Goal: Navigation & Orientation: Find specific page/section

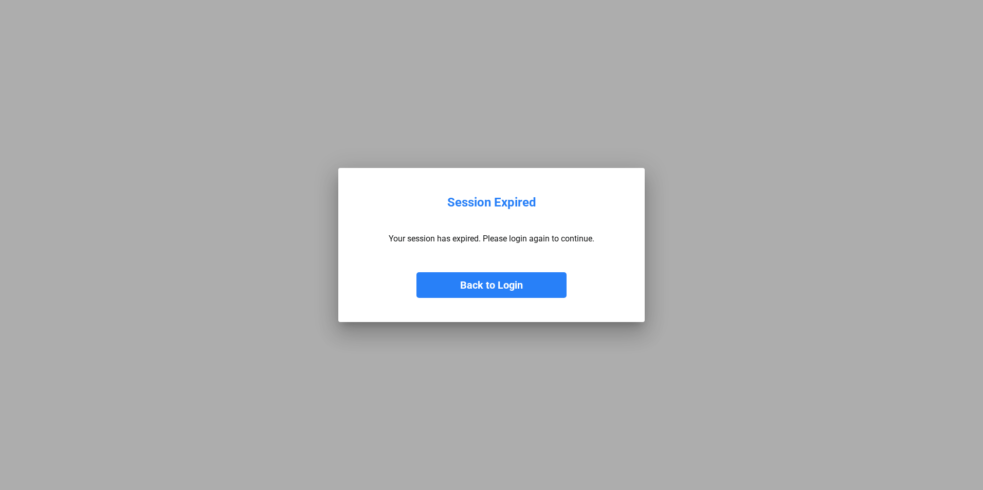
click at [475, 280] on button "Back to Login" at bounding box center [491, 285] width 150 height 26
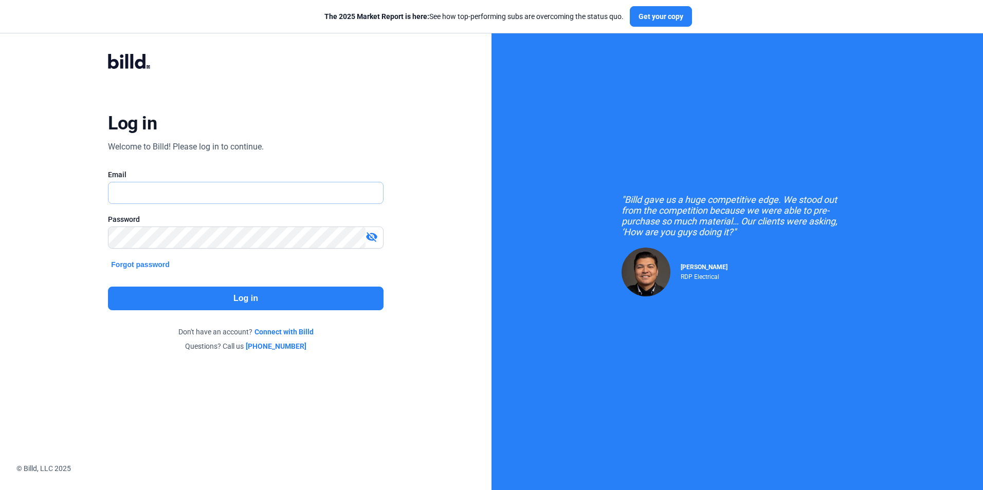
type input "[PERSON_NAME][EMAIL_ADDRESS][DOMAIN_NAME]"
click at [289, 297] on button "Log in" at bounding box center [245, 299] width 275 height 24
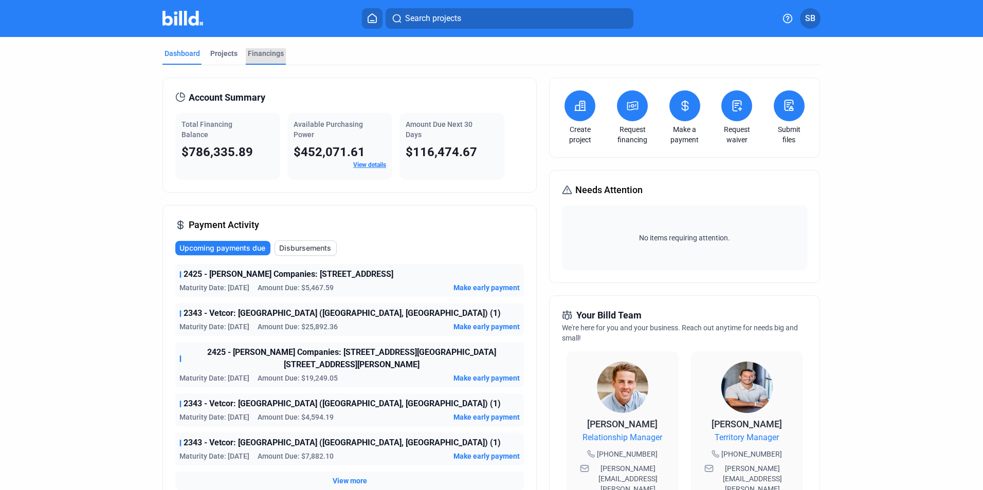
click at [275, 52] on div "Financings" at bounding box center [266, 53] width 36 height 10
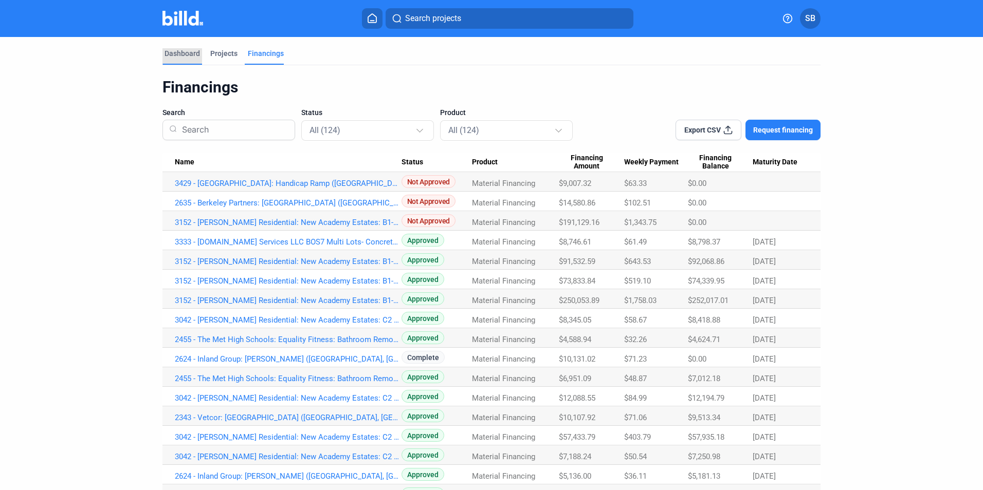
click at [186, 53] on div "Dashboard" at bounding box center [181, 53] width 35 height 10
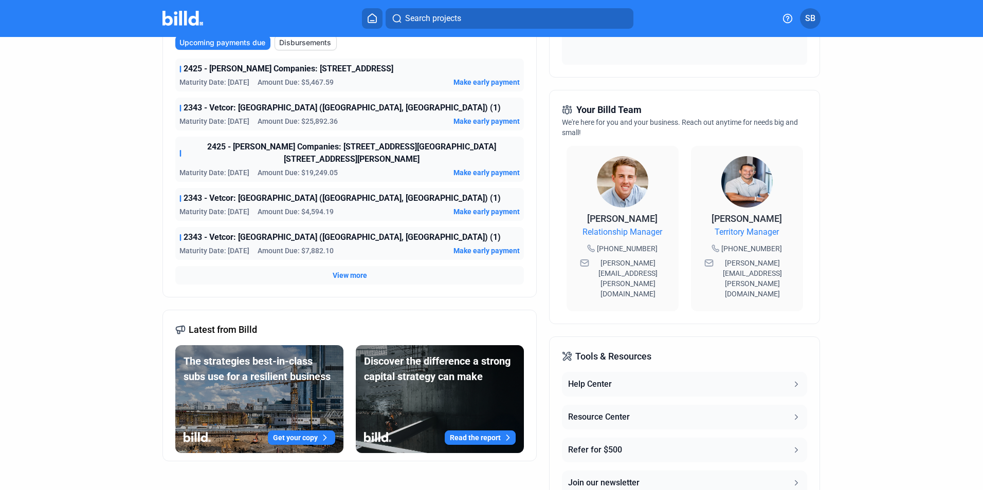
scroll to position [154, 0]
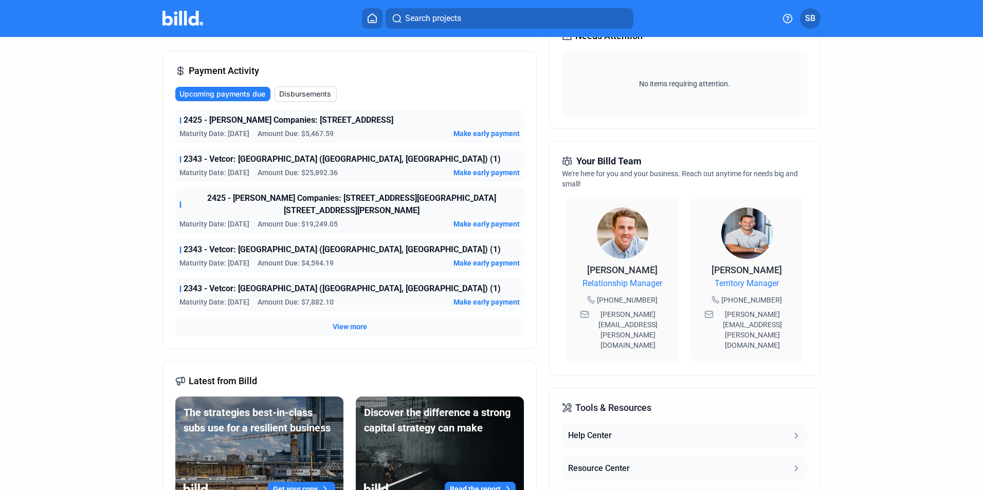
click at [343, 322] on span "View more" at bounding box center [350, 327] width 34 height 10
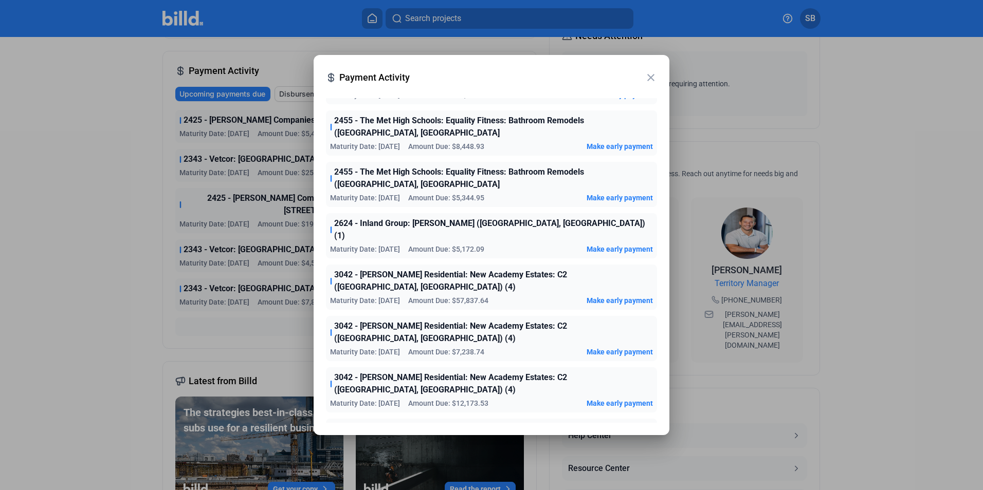
scroll to position [788, 0]
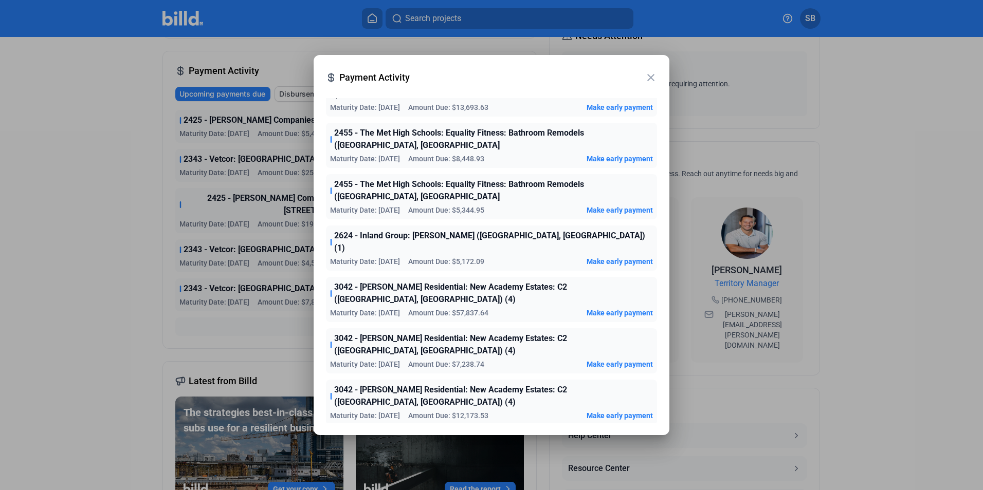
click at [648, 78] on mat-icon "close" at bounding box center [651, 77] width 12 height 12
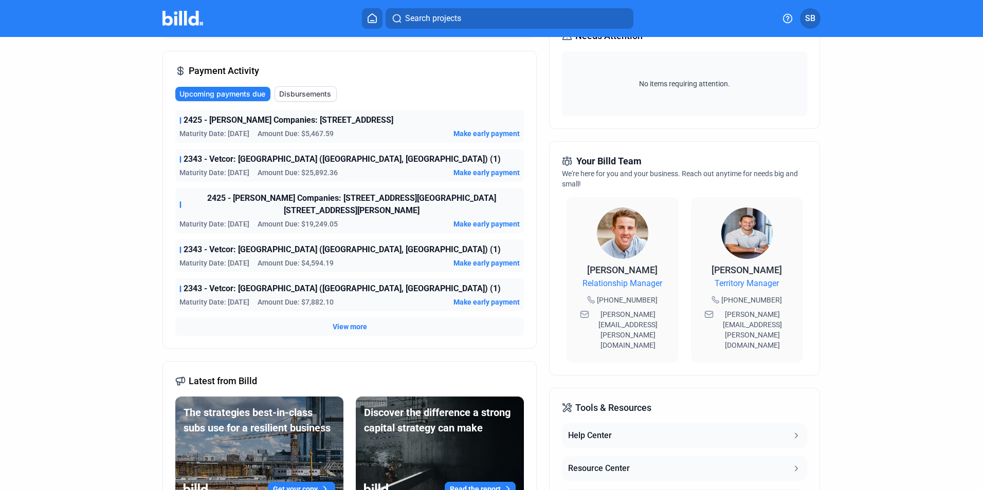
click at [127, 159] on dashboard "Dashboard Projects Financings Account Summary Total Financing Balance $786,335.…" at bounding box center [491, 238] width 885 height 711
